Goal: Complete application form: Complete application form

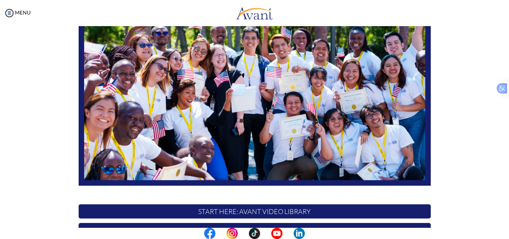
scroll to position [175, 0]
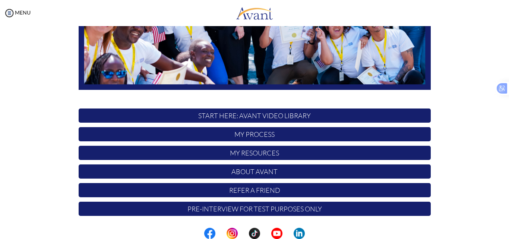
click at [347, 140] on p "My Process" at bounding box center [255, 134] width 352 height 14
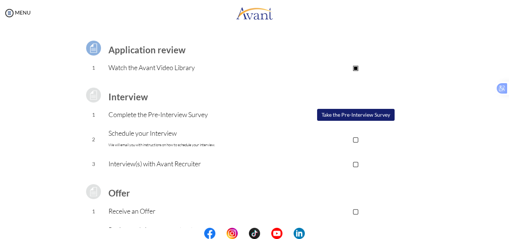
scroll to position [0, 0]
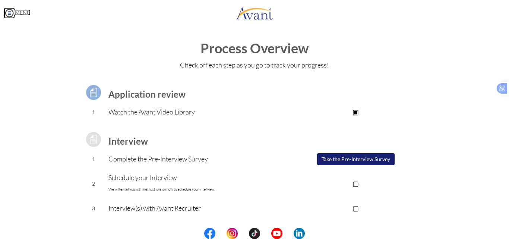
click at [9, 13] on img at bounding box center [9, 12] width 11 height 11
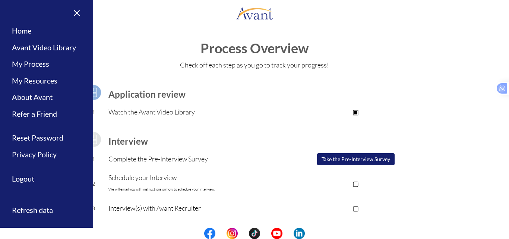
click at [117, 55] on h1 "Process Overview" at bounding box center [254, 48] width 494 height 15
click at [78, 13] on link "×" at bounding box center [72, 12] width 23 height 25
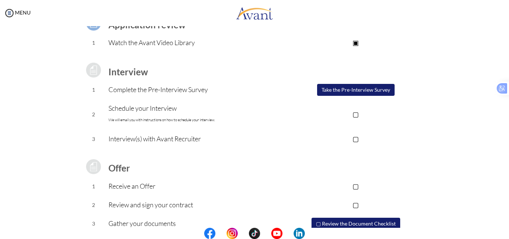
scroll to position [100, 0]
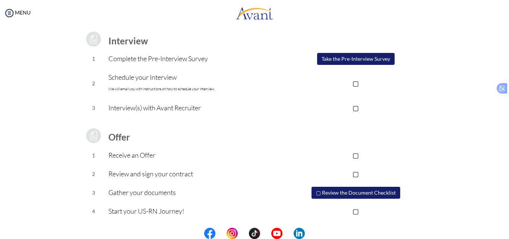
click at [355, 193] on button "▢ Review the Document Checklist" at bounding box center [356, 193] width 89 height 12
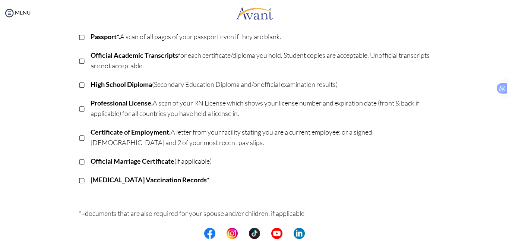
scroll to position [0, 0]
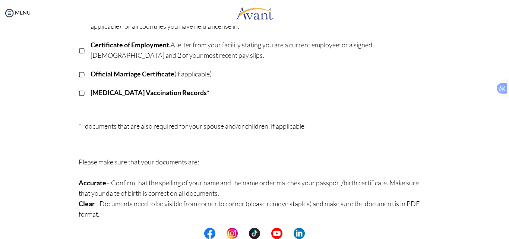
scroll to position [220, 0]
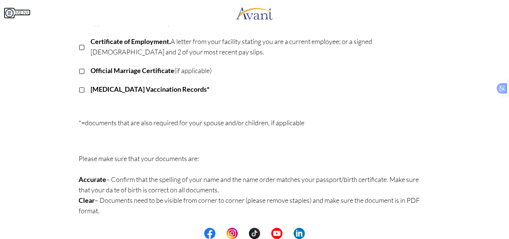
click at [9, 13] on img at bounding box center [9, 12] width 11 height 11
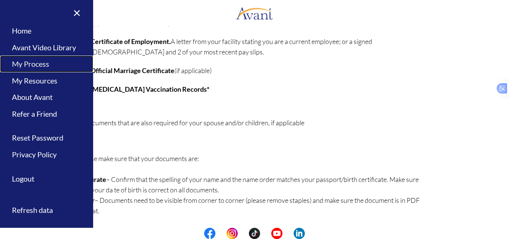
click at [38, 63] on link "My Process" at bounding box center [46, 64] width 93 height 17
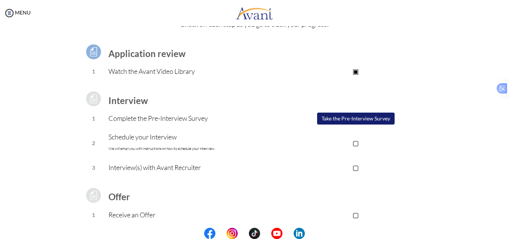
scroll to position [100, 0]
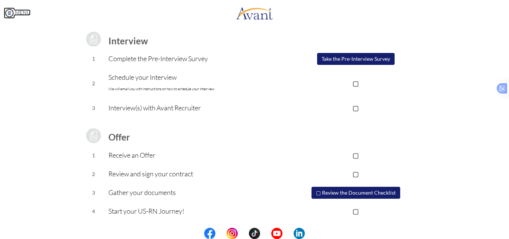
click at [8, 15] on img at bounding box center [9, 12] width 11 height 11
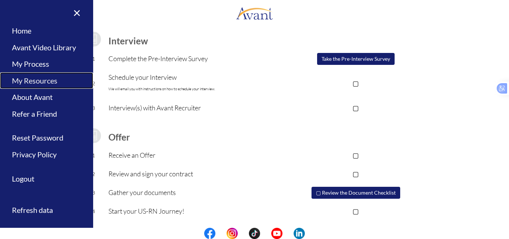
click at [29, 79] on link "My Resources" at bounding box center [46, 80] width 93 height 17
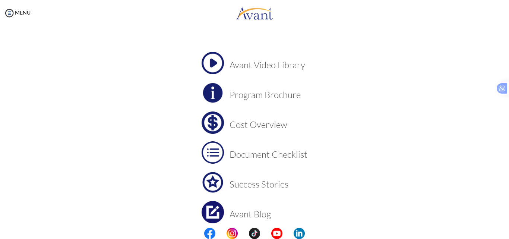
scroll to position [0, 0]
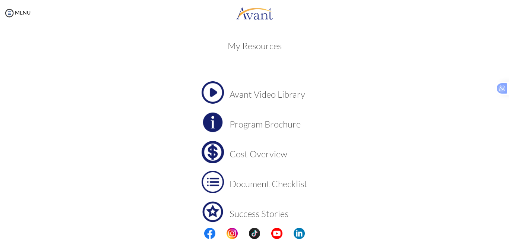
click at [271, 100] on td "Avant Video Library" at bounding box center [269, 92] width 78 height 22
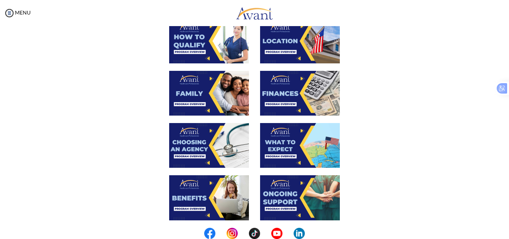
scroll to position [151, 0]
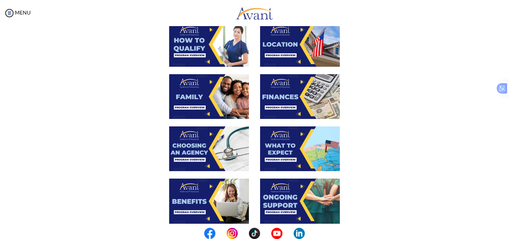
click at [3, 9] on div "MENU" at bounding box center [15, 119] width 31 height 239
click at [10, 13] on img at bounding box center [9, 12] width 11 height 11
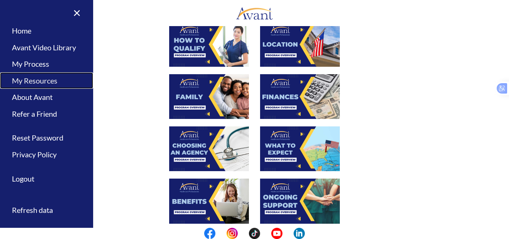
click at [29, 83] on link "My Resources" at bounding box center [46, 80] width 93 height 17
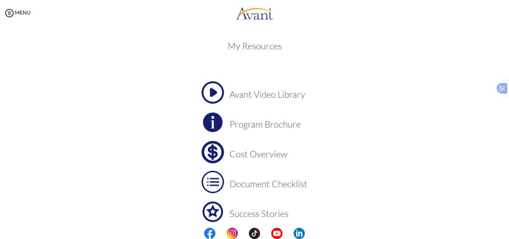
click at [248, 130] on td "Program Brochure" at bounding box center [269, 122] width 78 height 22
click at [242, 155] on h3 "Cost Overview" at bounding box center [269, 154] width 78 height 10
click at [11, 12] on img at bounding box center [9, 12] width 11 height 11
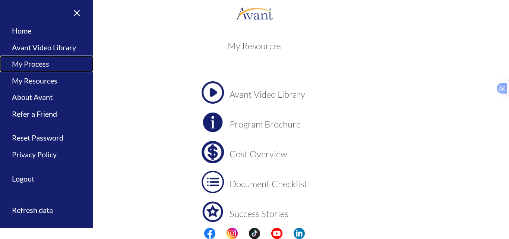
click at [29, 62] on link "My Process" at bounding box center [46, 64] width 93 height 17
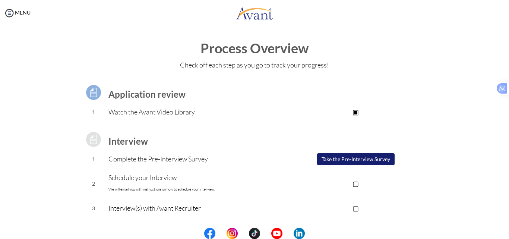
click at [346, 160] on button "Take the Pre-Interview Survey" at bounding box center [356, 159] width 78 height 12
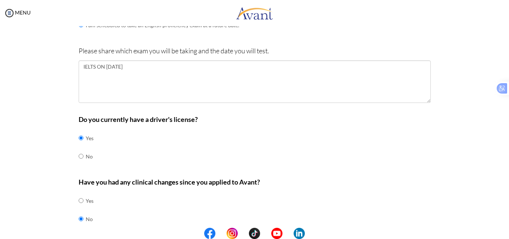
scroll to position [307, 0]
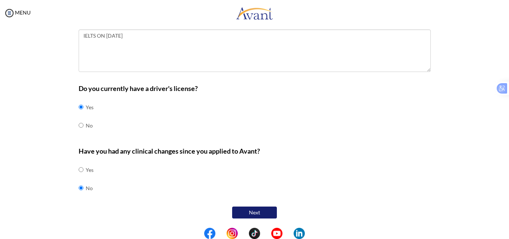
click at [252, 213] on button "Next" at bounding box center [254, 213] width 45 height 12
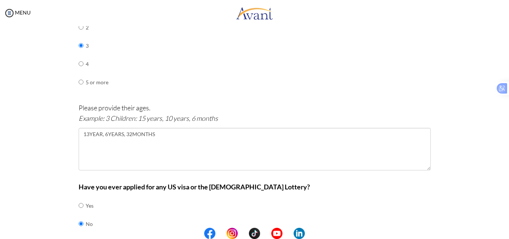
scroll to position [424, 0]
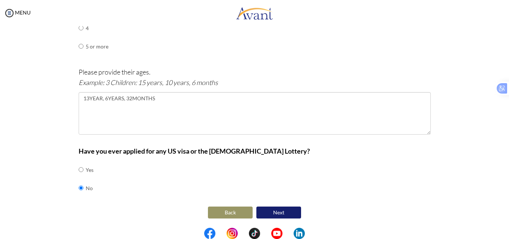
click at [279, 214] on button "Next" at bounding box center [278, 213] width 45 height 12
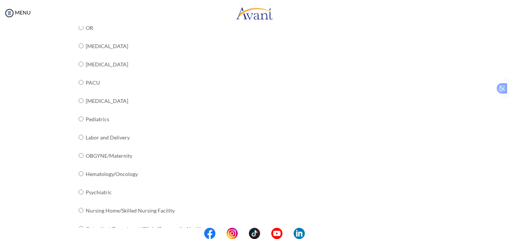
scroll to position [302, 0]
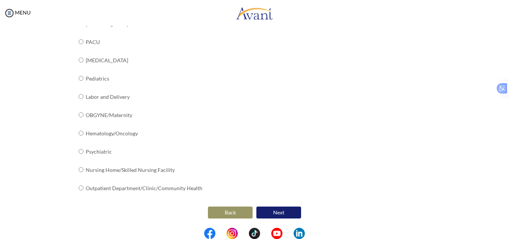
click at [279, 216] on button "Next" at bounding box center [278, 213] width 45 height 12
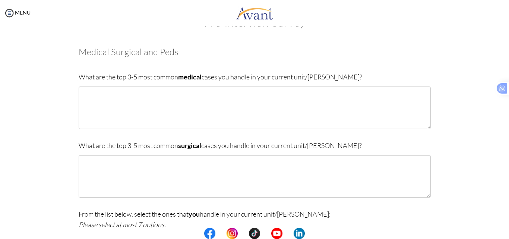
scroll to position [25, 0]
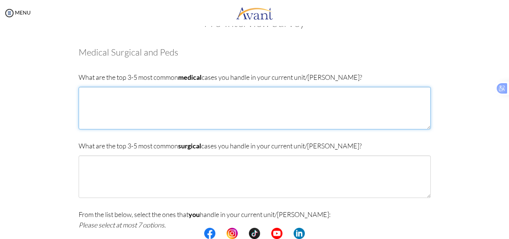
click at [425, 125] on html "Maintenance break. Please come back in 2 hours. MENU My Status What is the next…" at bounding box center [254, 119] width 509 height 239
type textarea "t"
paste textarea "pre- and post-operative surgical patients"
click at [83, 101] on textarea "Treatment of severe infections pre- and post-operative surgical patients" at bounding box center [255, 108] width 352 height 42
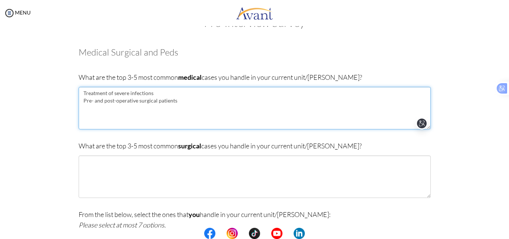
click at [81, 107] on textarea "Treatment of severe infections Pre- and post-operative surgical patients" at bounding box center [255, 108] width 352 height 42
click at [180, 102] on textarea "Treatment of severe infections Pre- and post-operative surgical patients" at bounding box center [255, 108] width 352 height 42
paste textarea "general medical problems like respiratory illnesses"
click at [83, 108] on textarea "Treatment of severe infections Pre- and post-operative surgical patients genera…" at bounding box center [255, 108] width 352 height 42
type textarea "Treatment of severe infections Pre- and post-operative surgical patients Genera…"
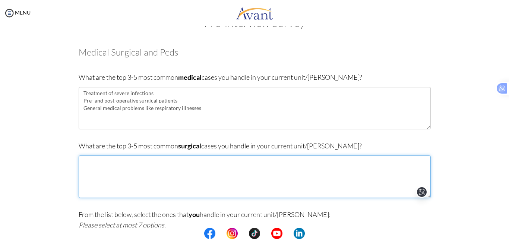
click at [97, 161] on textarea at bounding box center [255, 176] width 352 height 42
paste textarea "Post-operative care"
paste textarea "Elective and emergency surgeries"
paste textarea "Trauma"
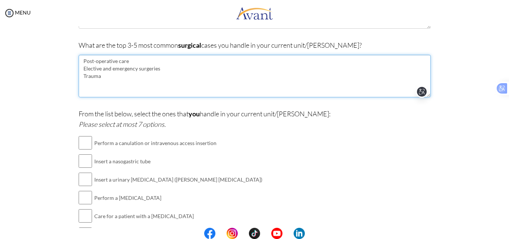
scroll to position [125, 0]
type textarea "Post-operative care Elective and emergency surgeries Trauma"
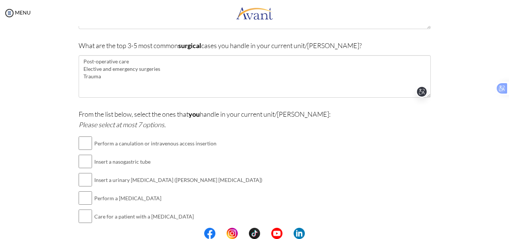
click at [444, 204] on div "Are you currently in school now? Yes No Have you taken the NCLEX-RN exam before…" at bounding box center [255, 122] width 436 height 364
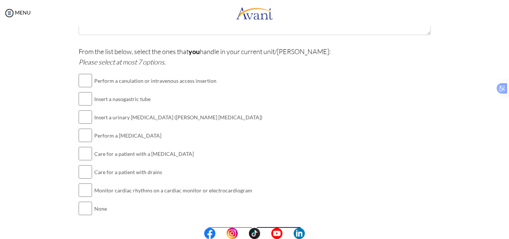
scroll to position [189, 0]
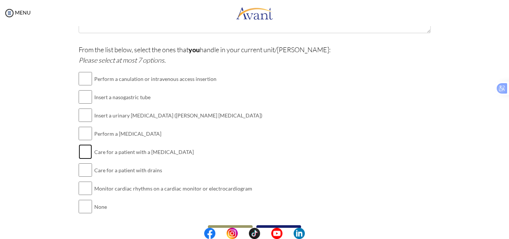
click at [83, 149] on input "checkbox" at bounding box center [85, 151] width 13 height 15
checkbox input "true"
click at [82, 167] on input "checkbox" at bounding box center [85, 170] width 13 height 15
checkbox input "true"
click at [80, 116] on input "checkbox" at bounding box center [85, 115] width 13 height 15
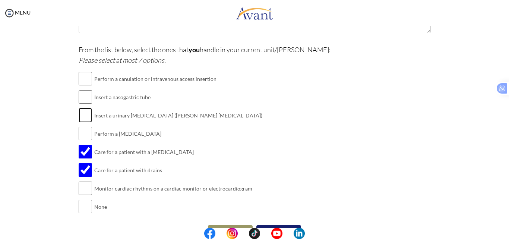
checkbox input "true"
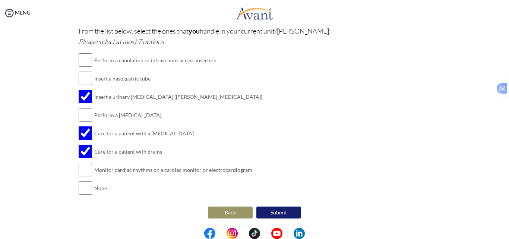
click at [284, 215] on button "Submit" at bounding box center [278, 213] width 45 height 12
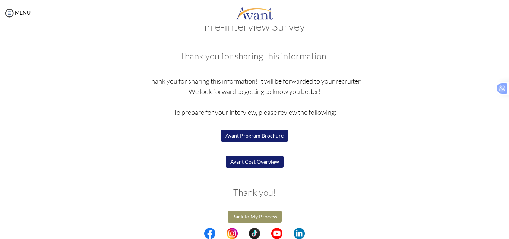
scroll to position [25, 0]
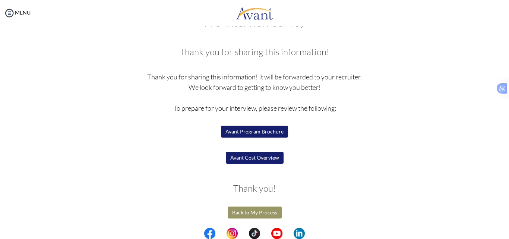
click at [238, 130] on button "Avant Program Brochure" at bounding box center [254, 132] width 67 height 12
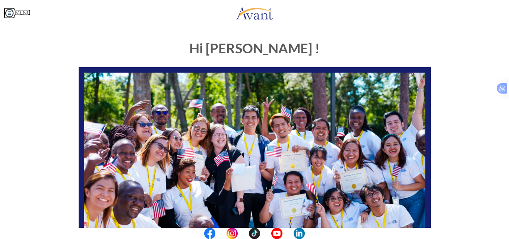
click at [10, 14] on img at bounding box center [9, 12] width 11 height 11
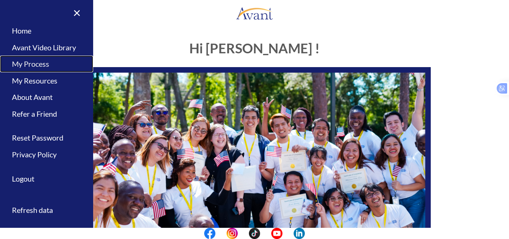
click at [31, 63] on link "My Process" at bounding box center [46, 64] width 93 height 17
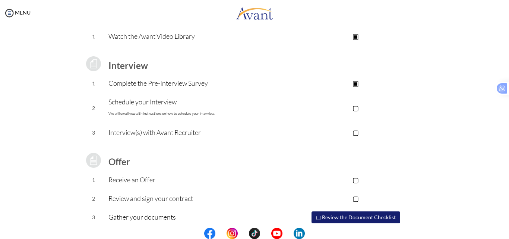
scroll to position [77, 0]
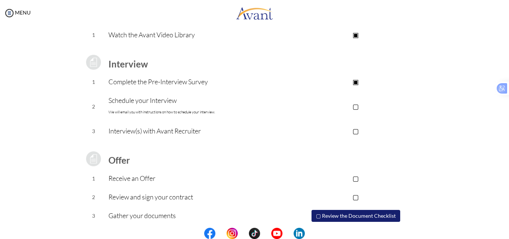
click at [356, 106] on p "▢" at bounding box center [355, 106] width 149 height 10
click at [355, 131] on p "▢" at bounding box center [355, 131] width 149 height 10
click at [354, 131] on p "▣" at bounding box center [355, 131] width 149 height 10
click at [353, 106] on p "▣" at bounding box center [355, 106] width 149 height 10
